Goal: Go to known website: Access a specific website the user already knows

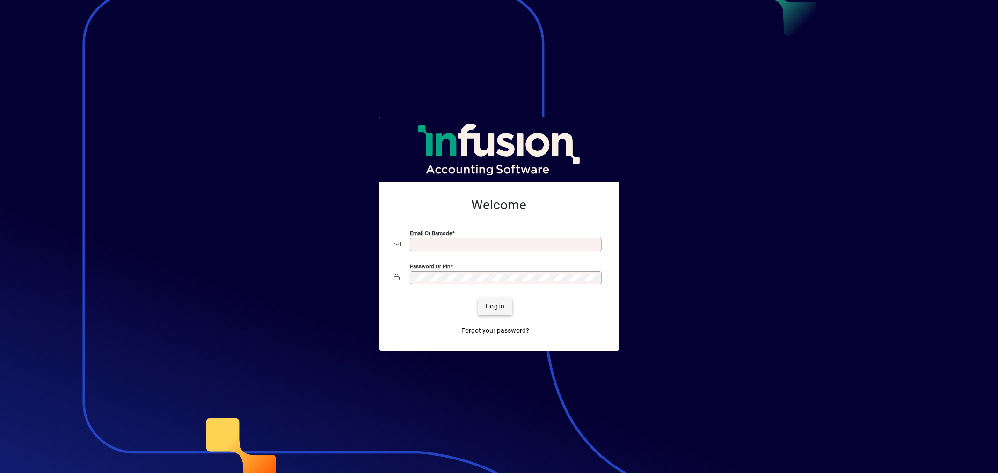
type input "**********"
click at [492, 306] on span "Login" at bounding box center [495, 307] width 19 height 10
